Goal: Navigation & Orientation: Understand site structure

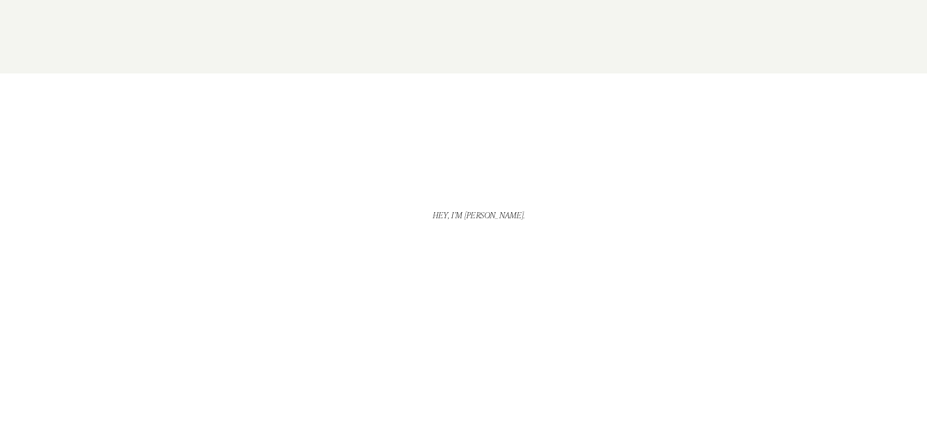
scroll to position [904, 0]
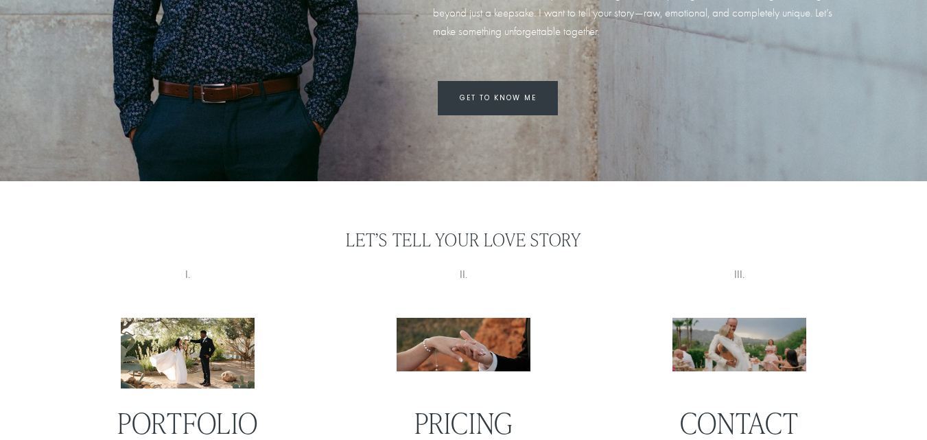
drag, startPoint x: 937, startPoint y: 109, endPoint x: 936, endPoint y: 141, distance: 31.6
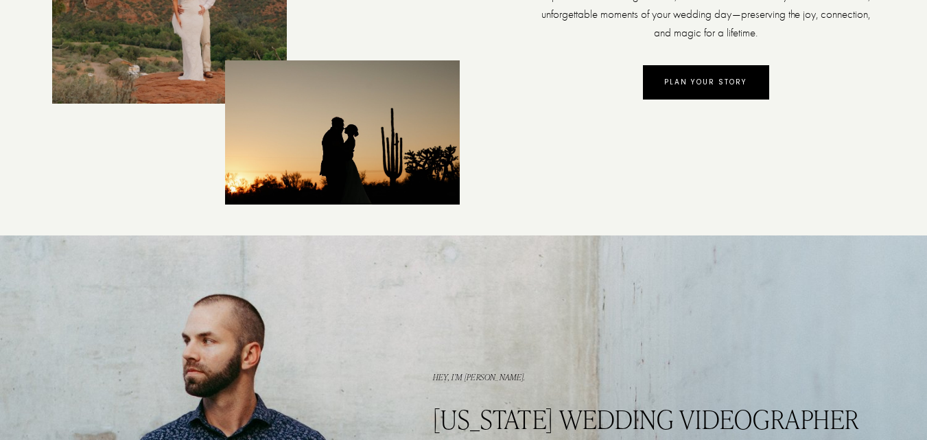
scroll to position [0, 0]
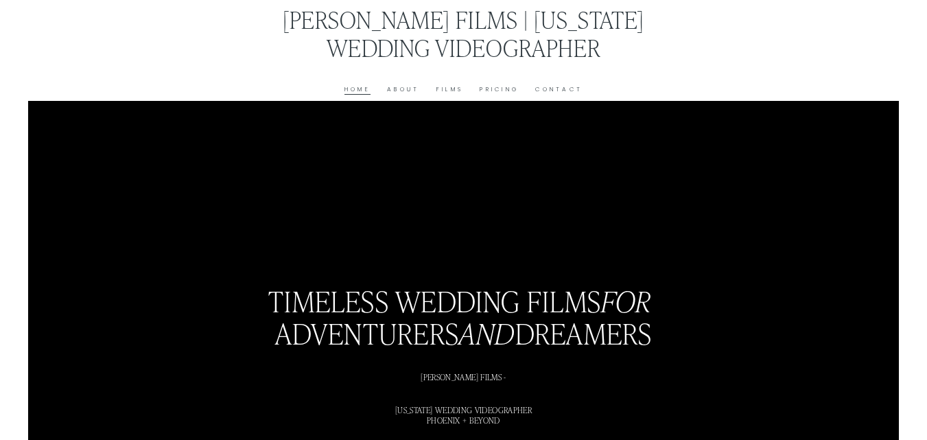
click at [566, 93] on link "Contact" at bounding box center [558, 90] width 47 height 10
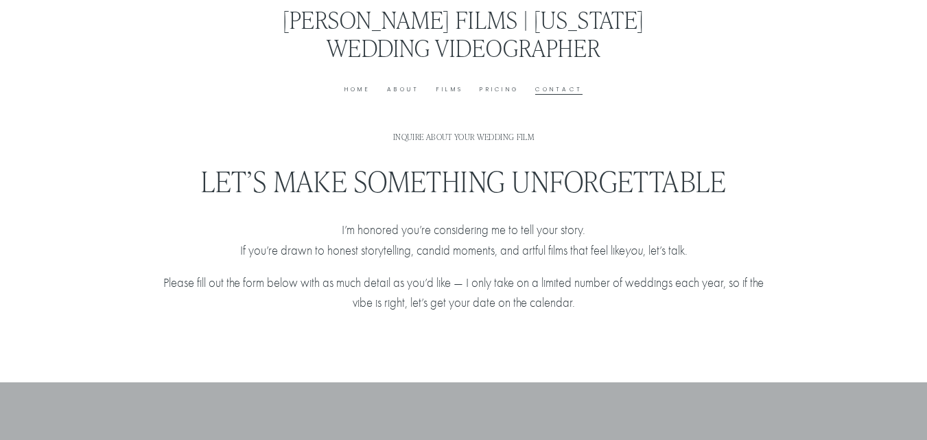
click at [357, 89] on link "Home" at bounding box center [358, 90] width 26 height 10
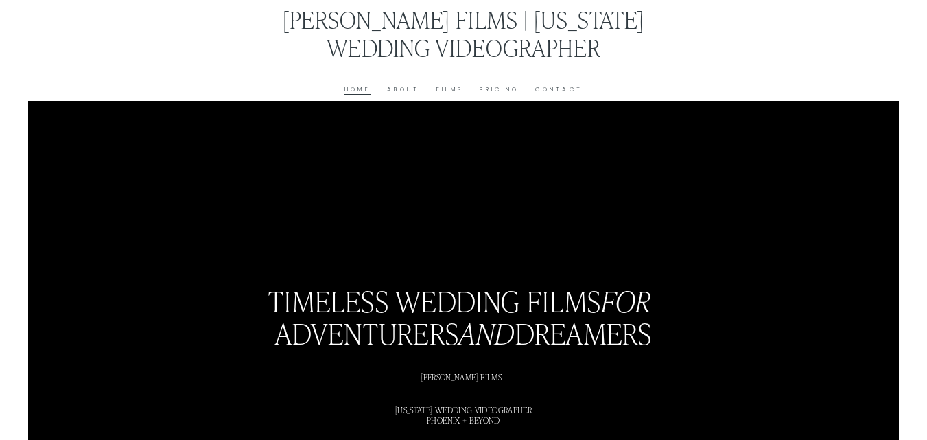
click at [406, 89] on link "About" at bounding box center [403, 90] width 32 height 10
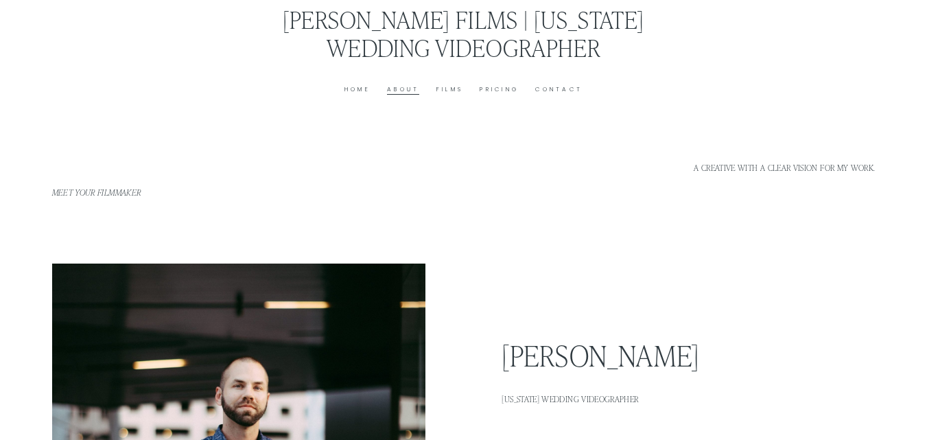
click at [544, 93] on link "Contact" at bounding box center [558, 90] width 47 height 10
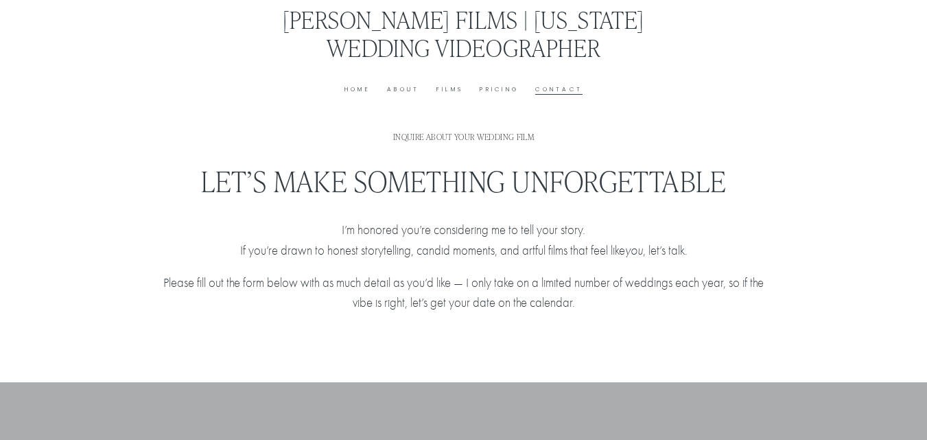
click at [483, 92] on link "Pricing" at bounding box center [499, 90] width 39 height 10
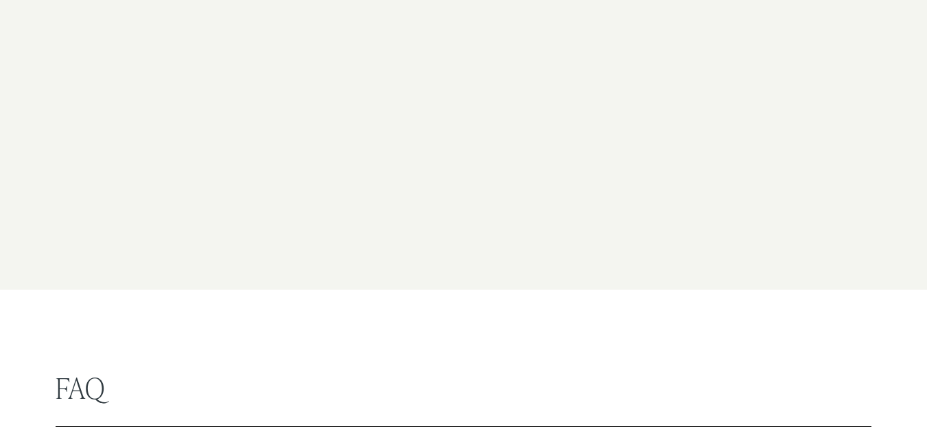
scroll to position [4053, 0]
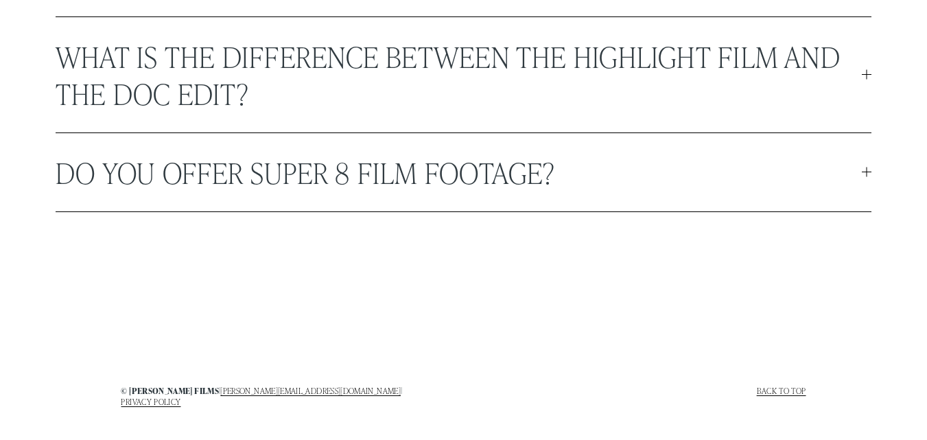
drag, startPoint x: 934, startPoint y: 334, endPoint x: 936, endPoint y: 421, distance: 87.2
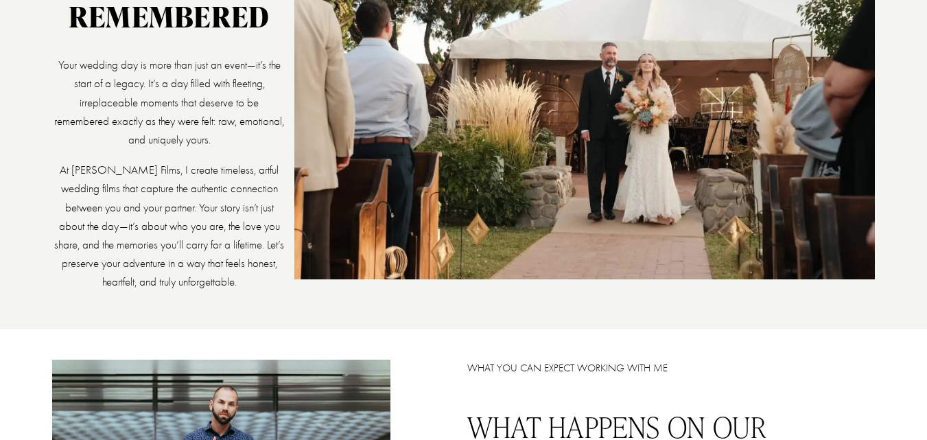
scroll to position [0, 0]
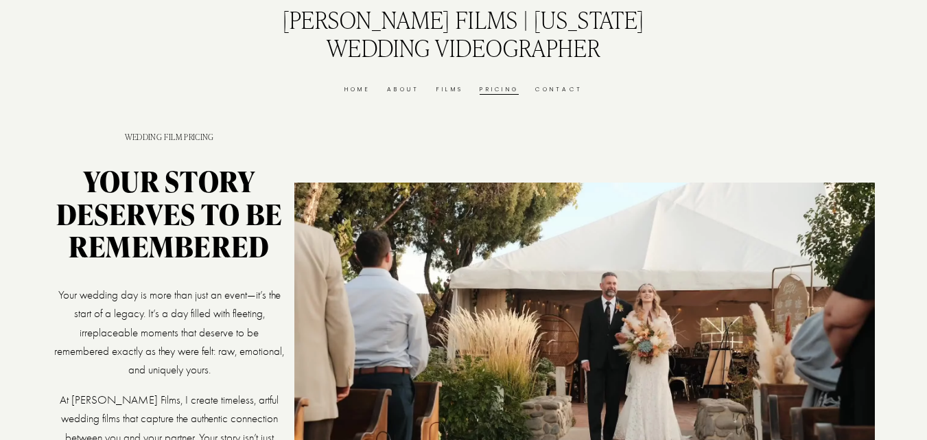
click at [352, 94] on link "Home" at bounding box center [358, 90] width 26 height 10
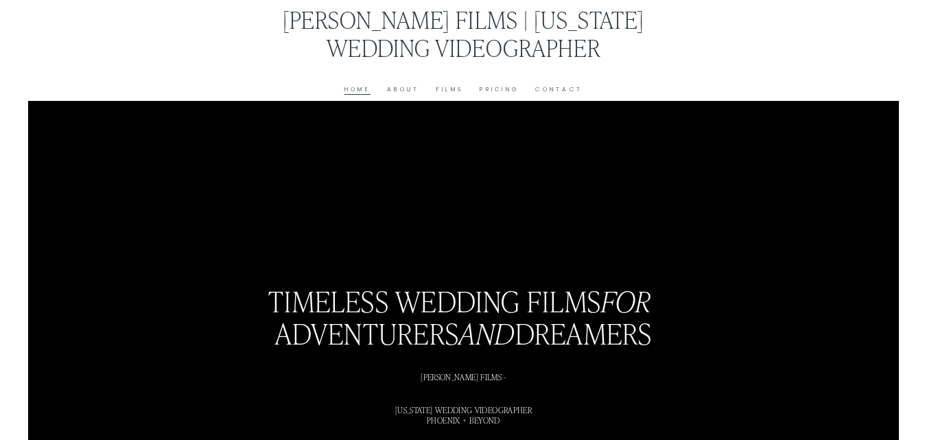
click at [410, 89] on link "About" at bounding box center [403, 90] width 32 height 10
